Goal: Task Accomplishment & Management: Complete application form

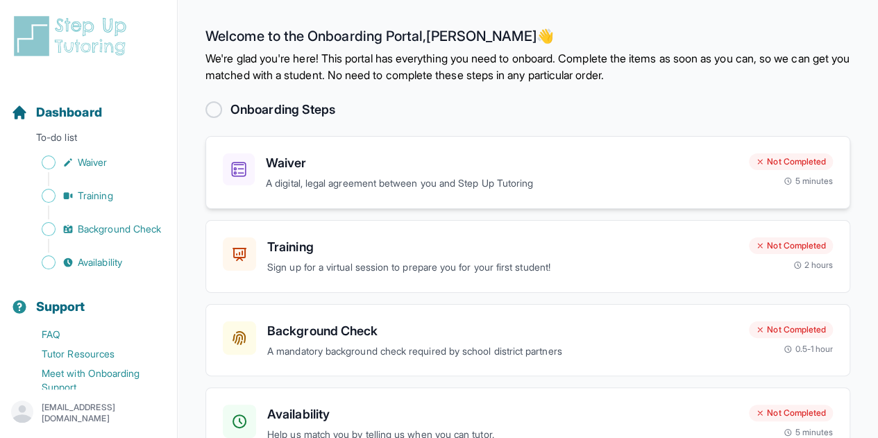
click at [390, 166] on h3 "Waiver" at bounding box center [502, 162] width 472 height 19
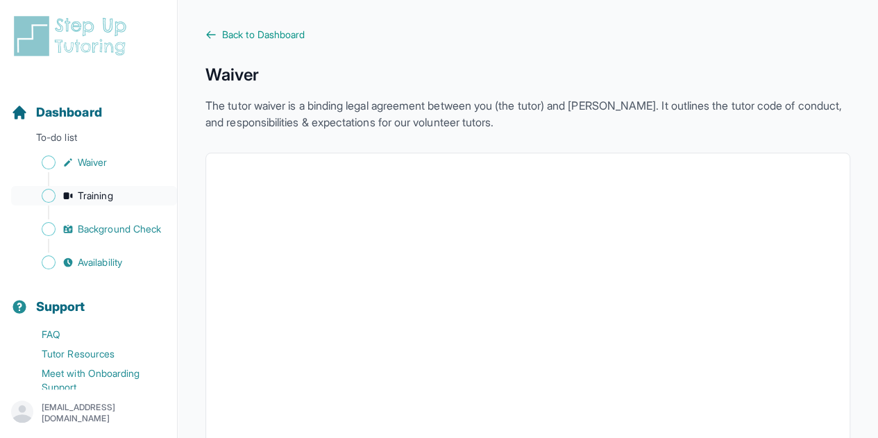
click at [88, 187] on link "Training" at bounding box center [94, 195] width 166 height 19
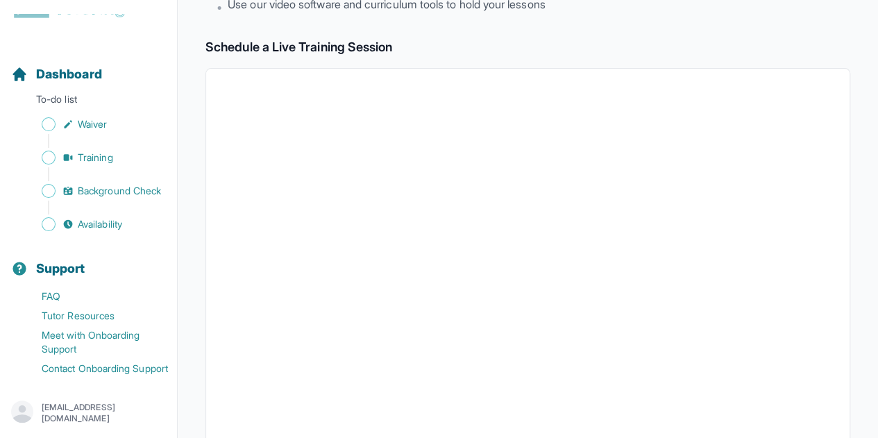
scroll to position [191, 0]
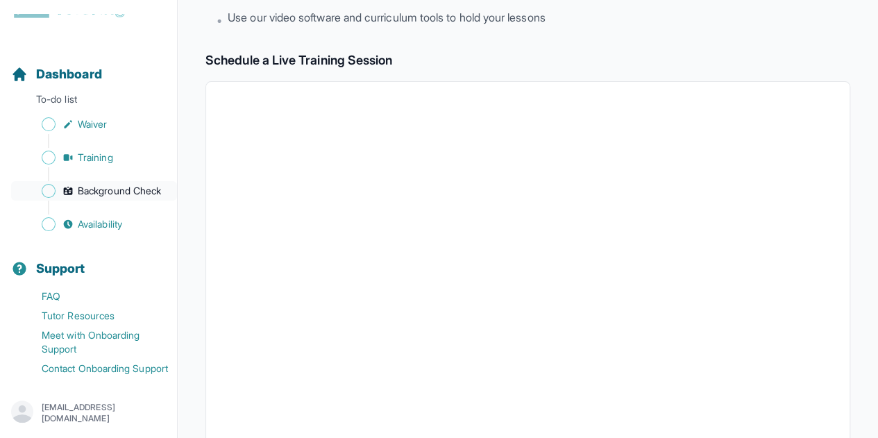
click at [86, 184] on span "Background Check" at bounding box center [119, 191] width 83 height 14
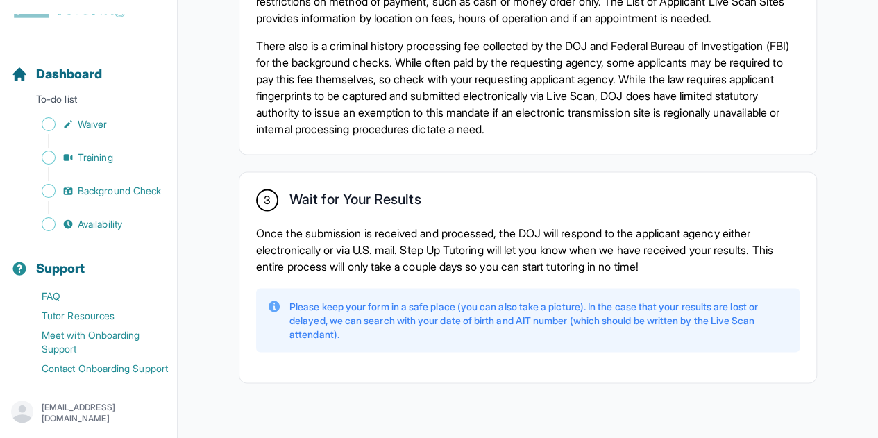
scroll to position [1134, 0]
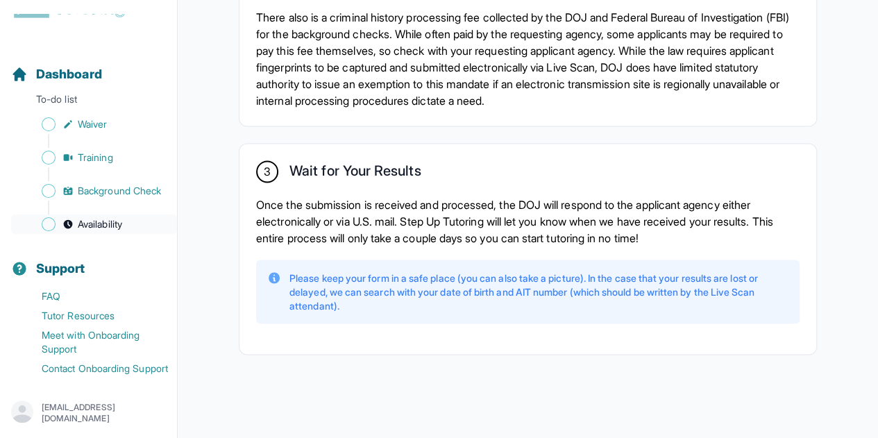
click at [78, 217] on span "Availability" at bounding box center [100, 224] width 44 height 14
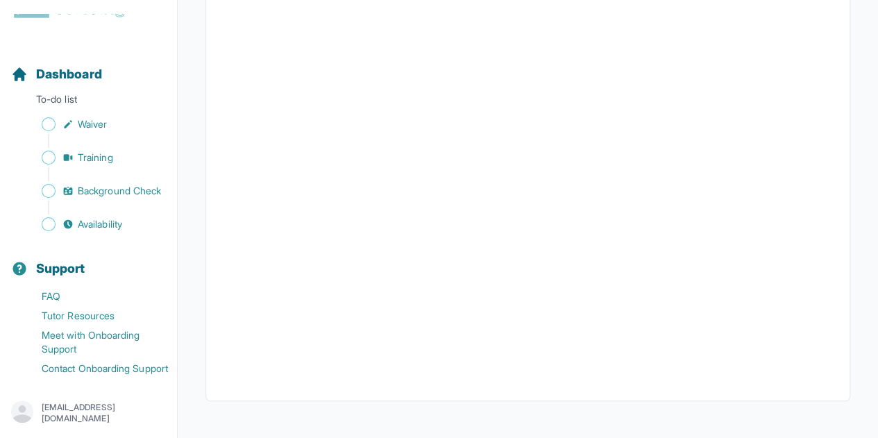
scroll to position [368, 0]
click at [87, 184] on span "Background Check" at bounding box center [119, 191] width 83 height 14
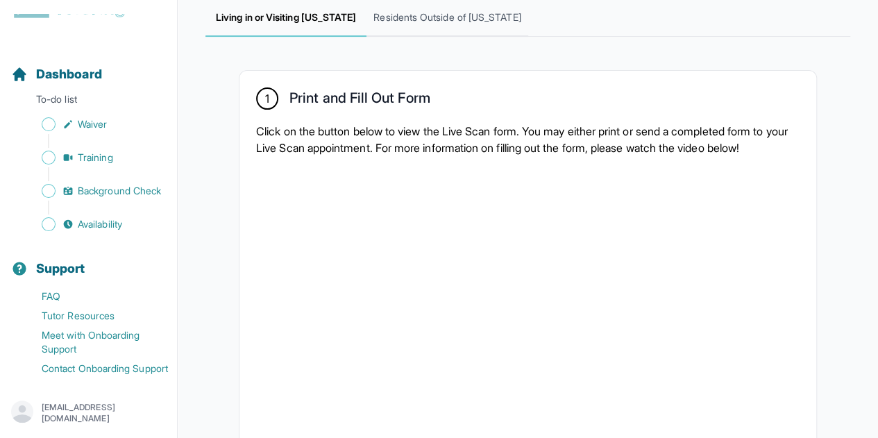
scroll to position [208, 0]
